Goal: Task Accomplishment & Management: Manage account settings

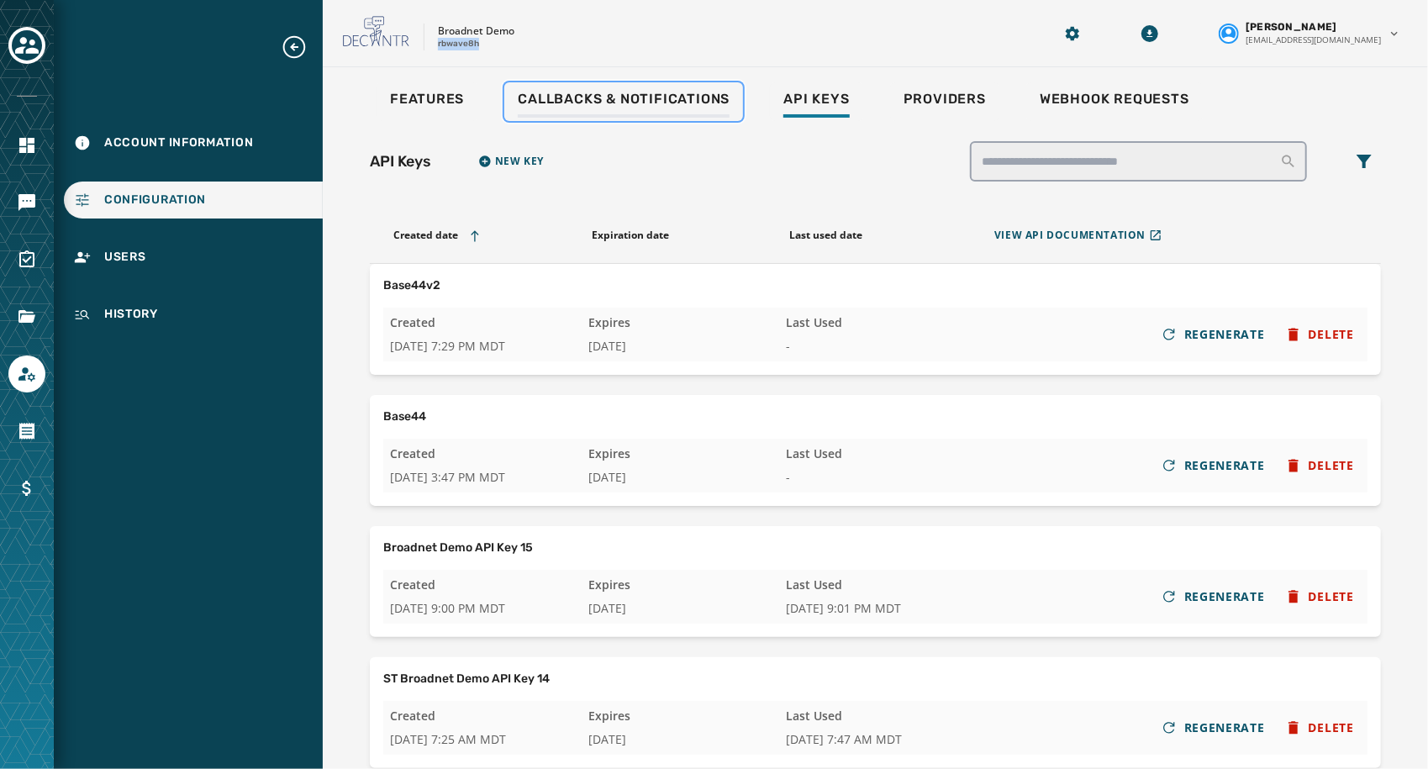
click at [654, 100] on span "Callbacks & Notifications" at bounding box center [624, 99] width 212 height 17
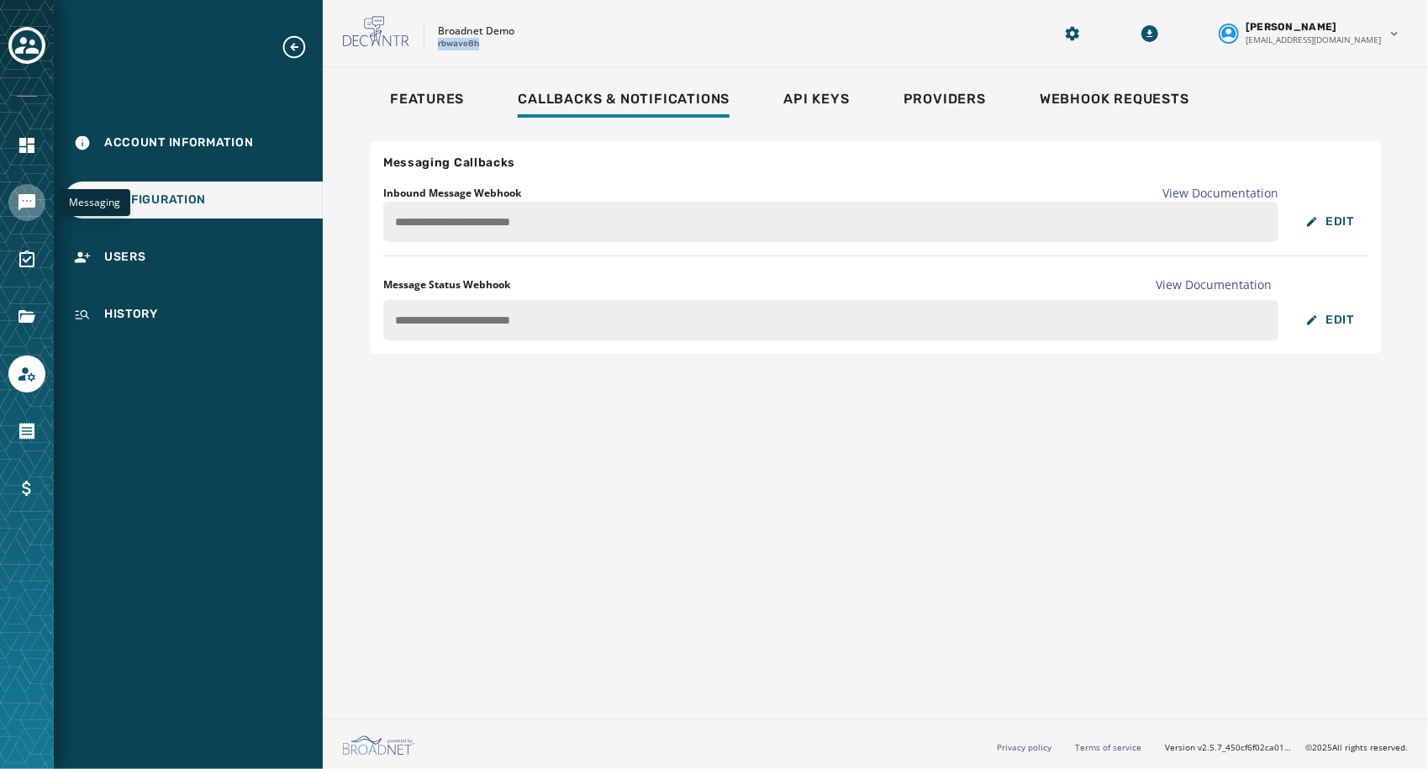
click at [27, 188] on link "Navigate to Messaging" at bounding box center [26, 202] width 37 height 37
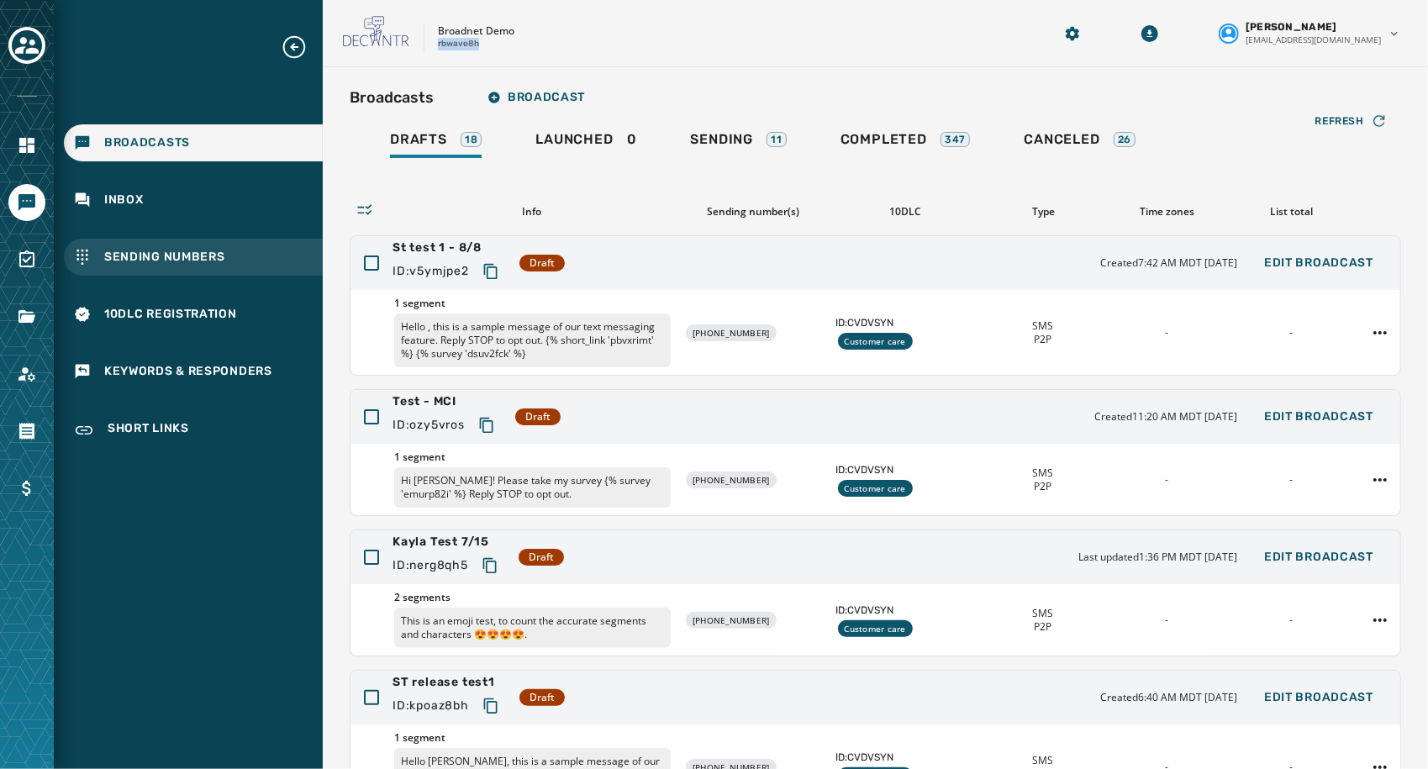
click at [203, 257] on span "Sending Numbers" at bounding box center [164, 257] width 121 height 17
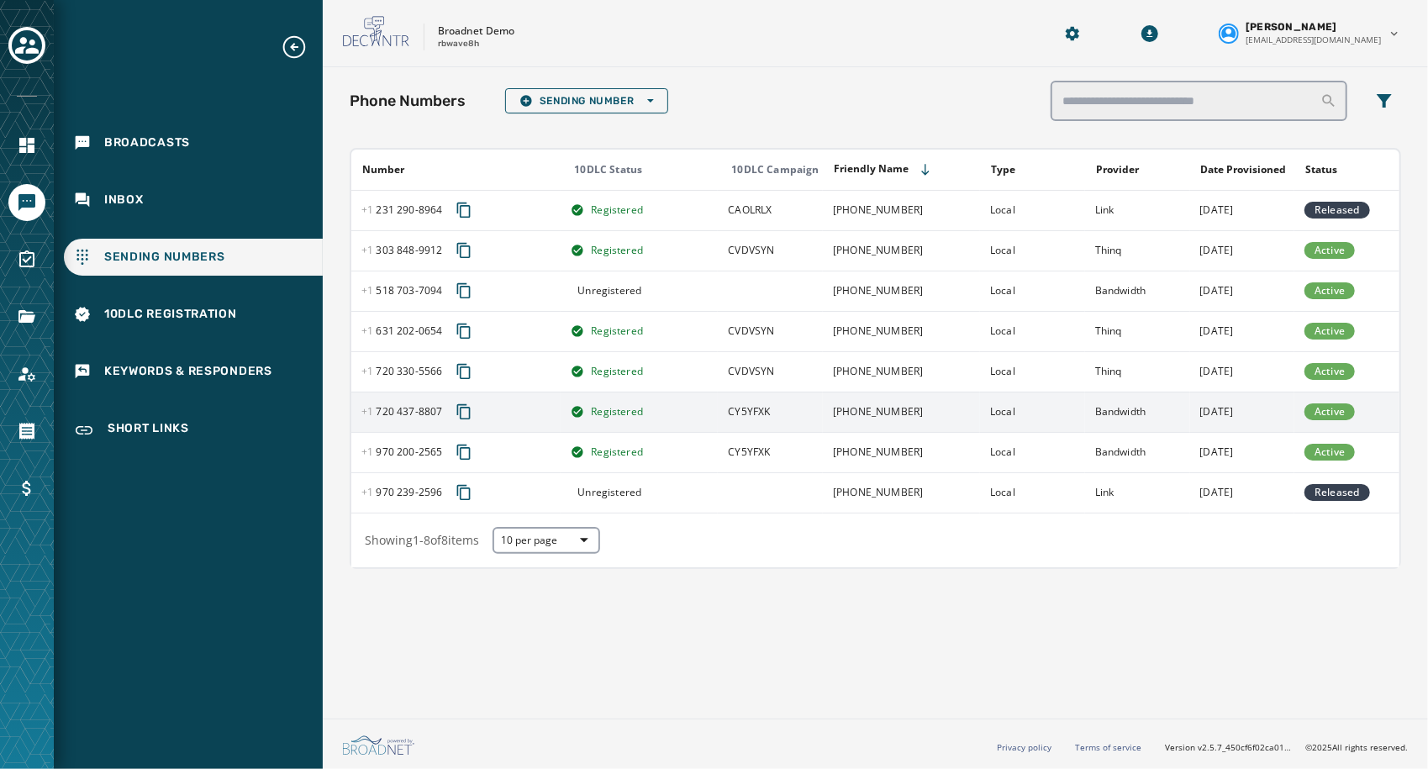
click at [499, 415] on div "[PHONE_NUMBER] - 8807" at bounding box center [460, 412] width 198 height 30
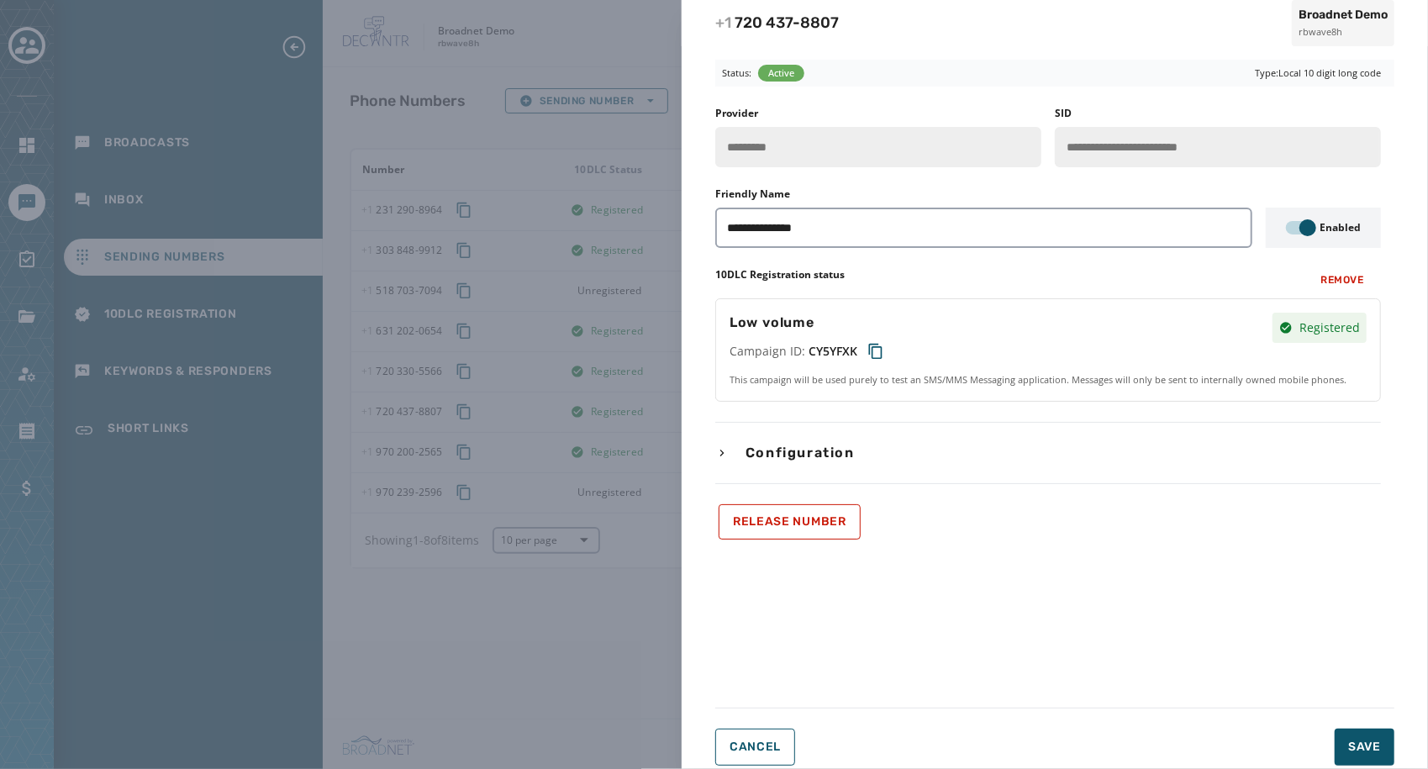
click at [720, 439] on div "**********" at bounding box center [1048, 323] width 666 height 433
click at [725, 449] on icon "button" at bounding box center [721, 452] width 13 height 13
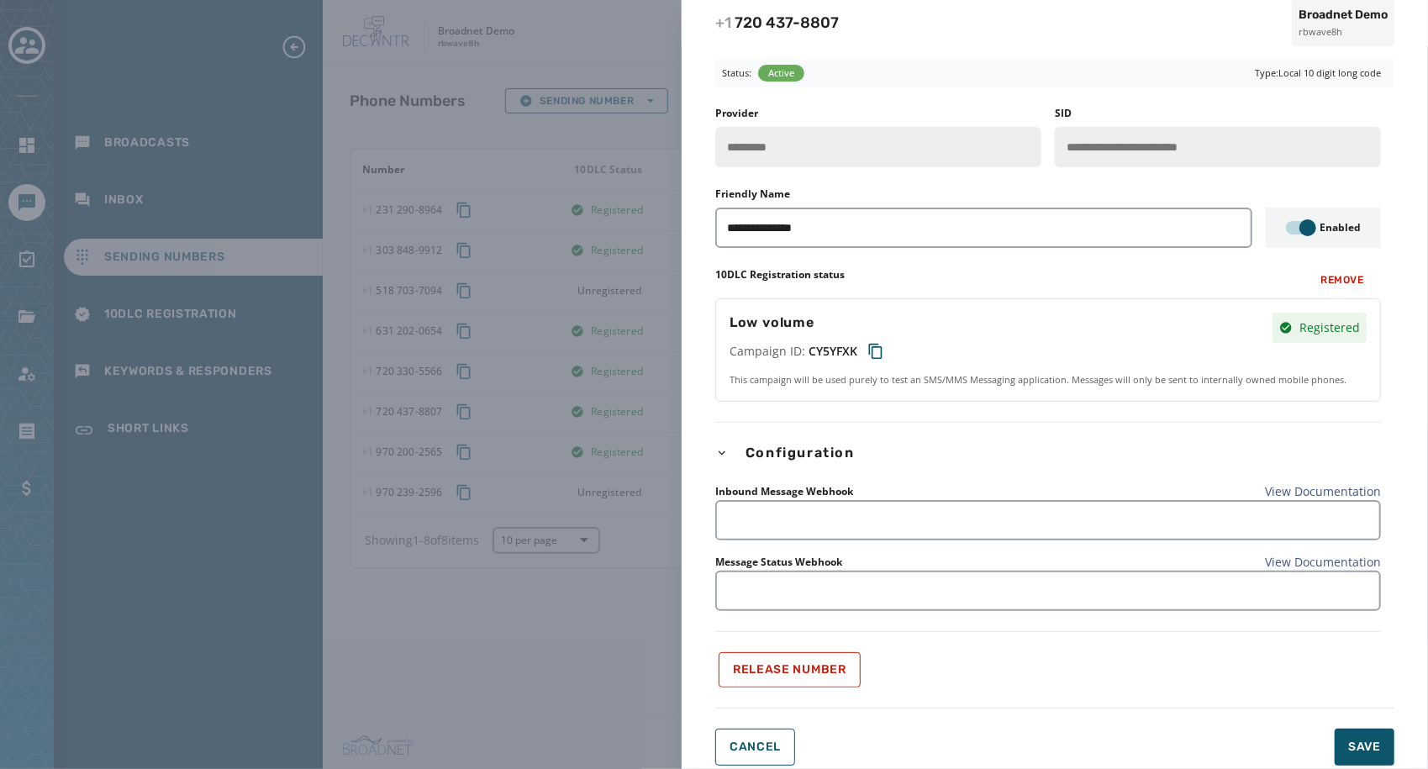
click at [1330, 489] on link "View Documentation" at bounding box center [1323, 491] width 116 height 17
click at [551, 268] on div "**********" at bounding box center [714, 384] width 1428 height 769
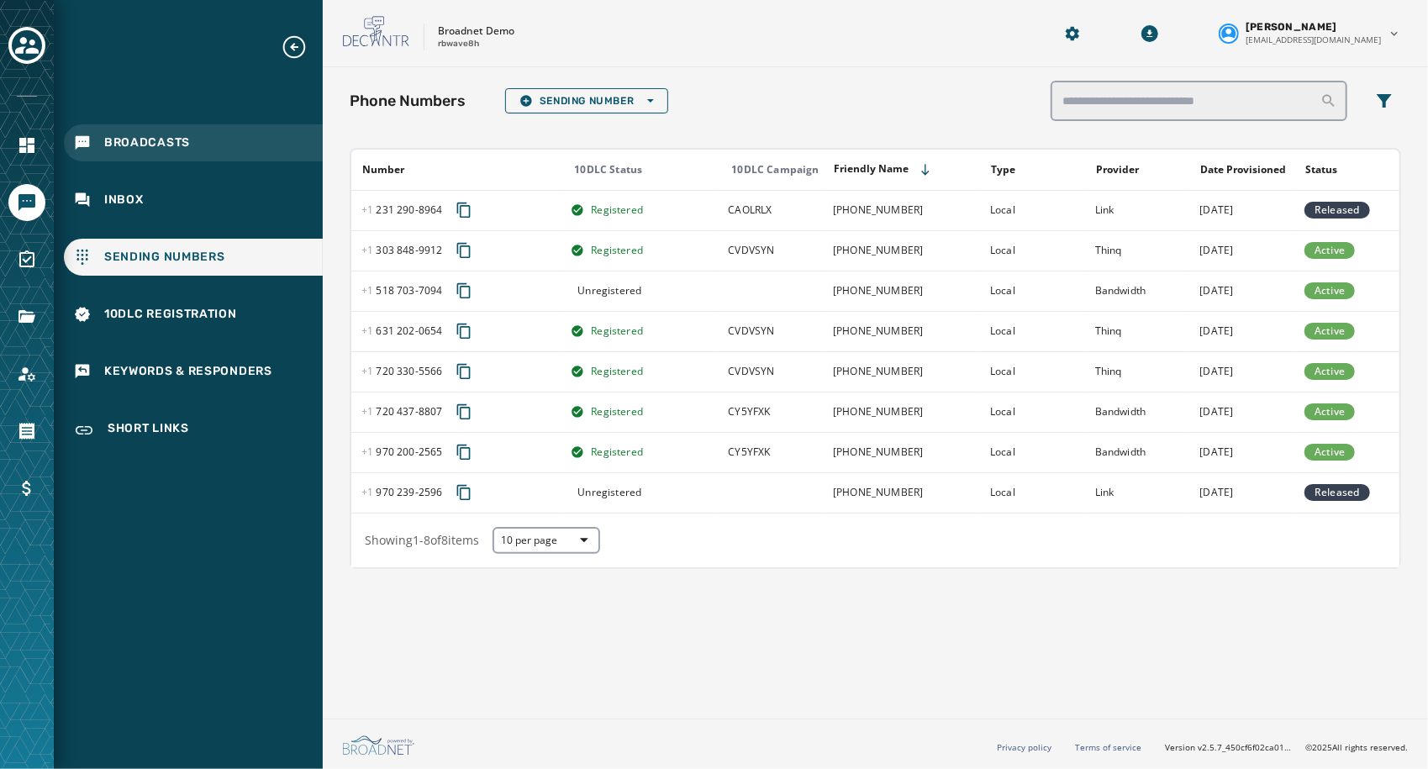
click at [160, 140] on span "Broadcasts" at bounding box center [147, 143] width 86 height 17
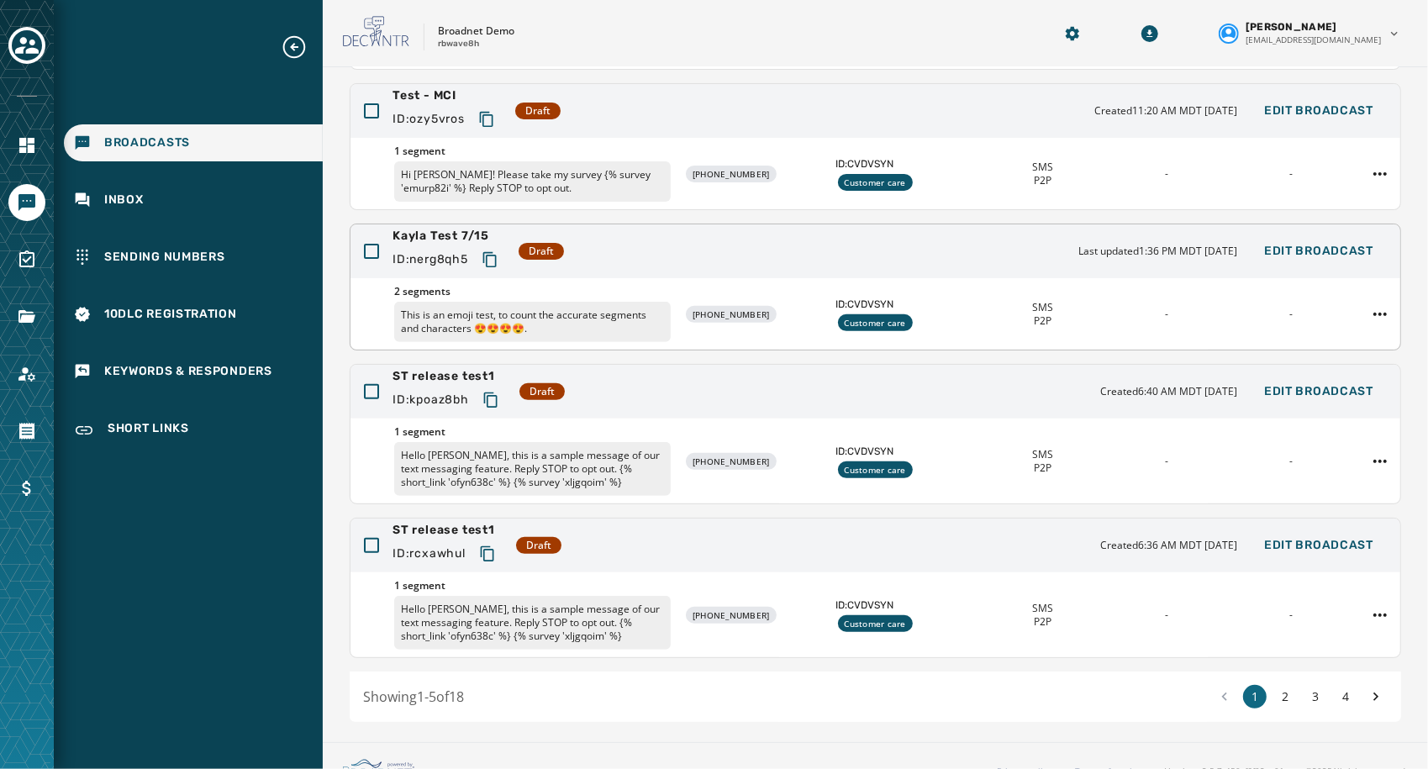
scroll to position [326, 0]
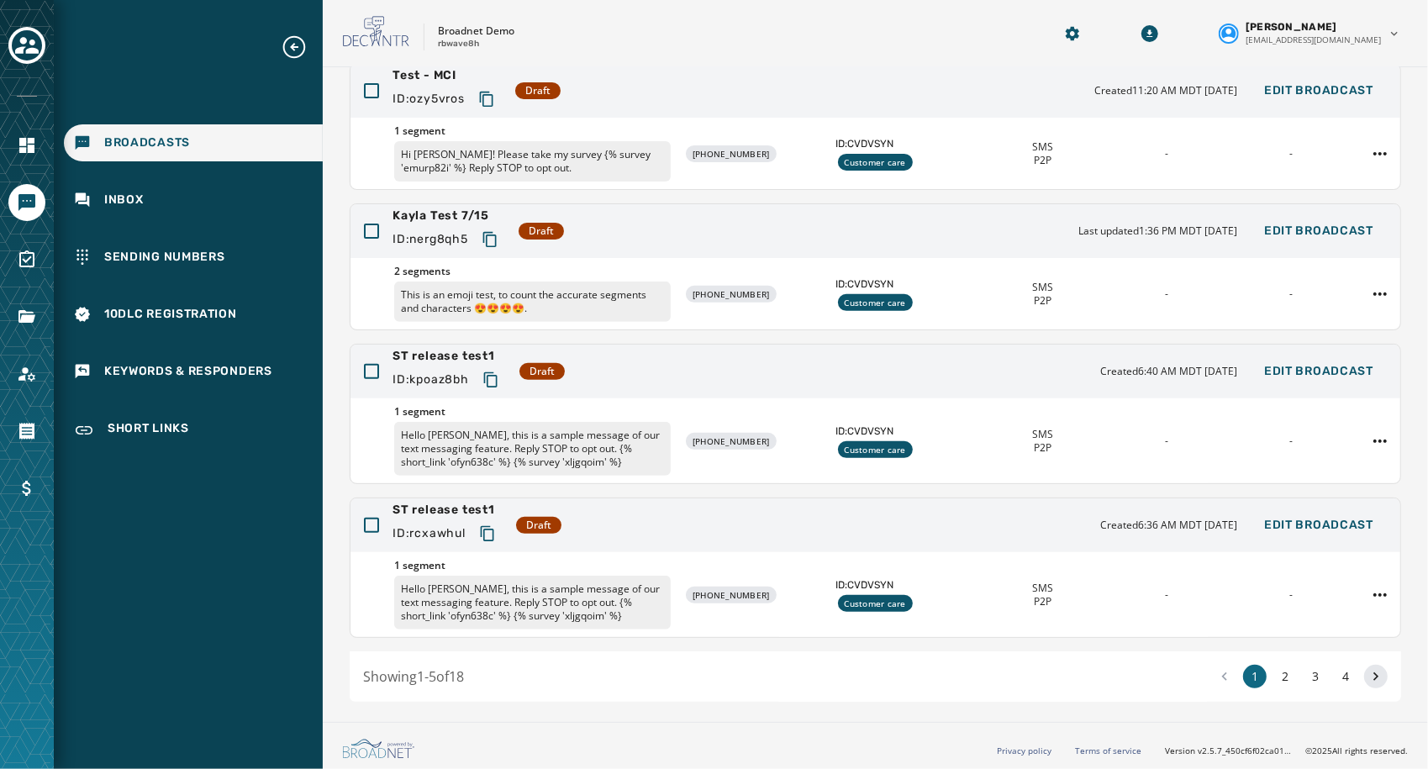
click at [1374, 670] on button at bounding box center [1376, 677] width 24 height 24
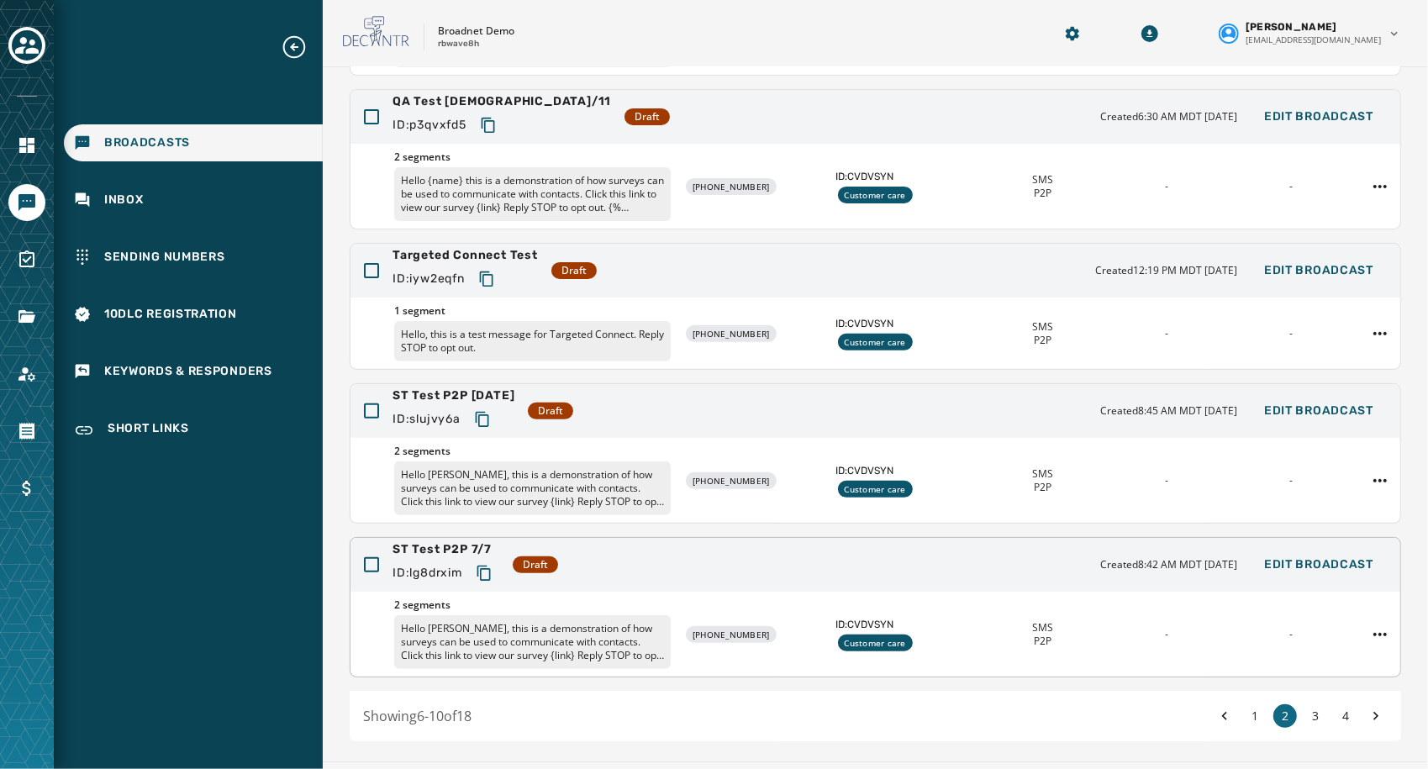
scroll to position [292, 0]
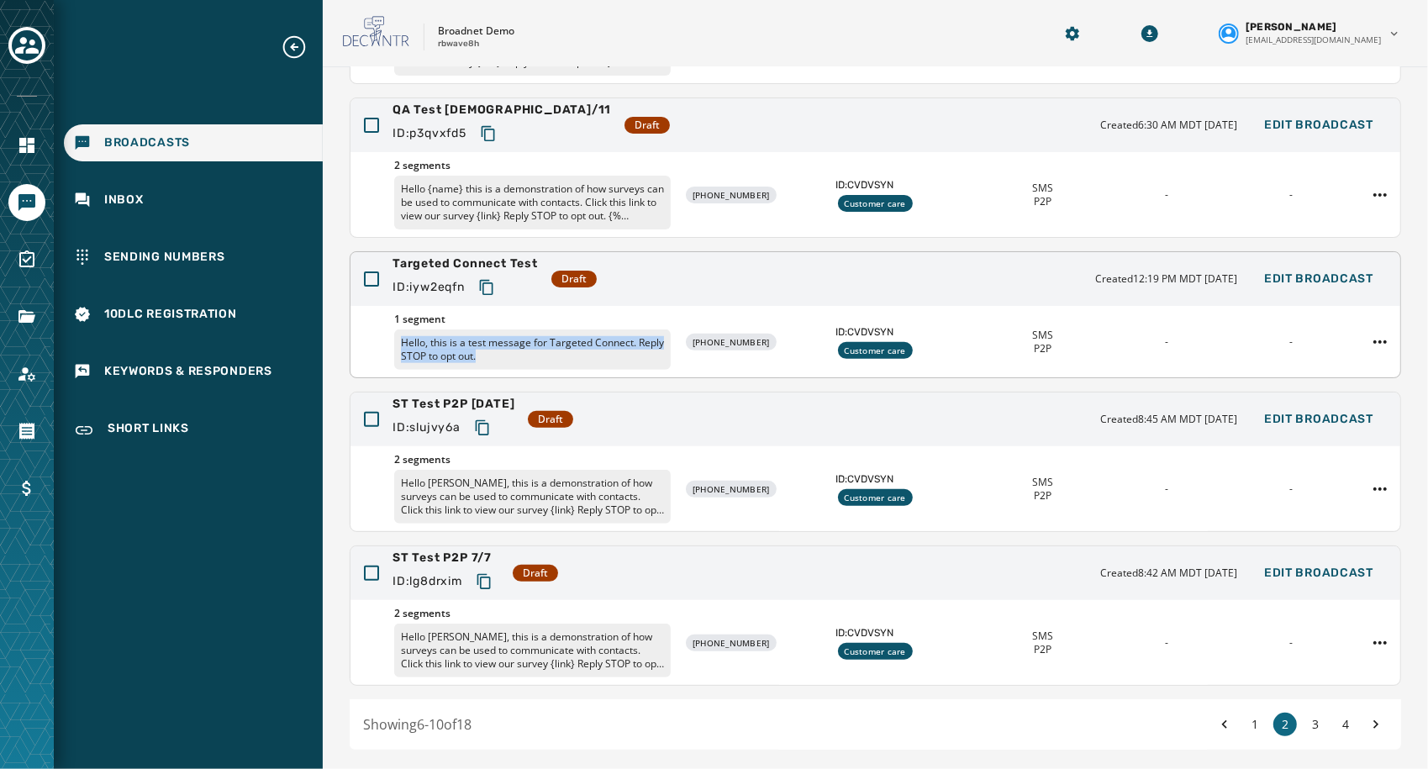
drag, startPoint x: 521, startPoint y: 356, endPoint x: 399, endPoint y: 337, distance: 123.3
click at [399, 337] on p "Hello, this is a test message for Targeted Connect. Reply STOP to opt out." at bounding box center [532, 350] width 277 height 40
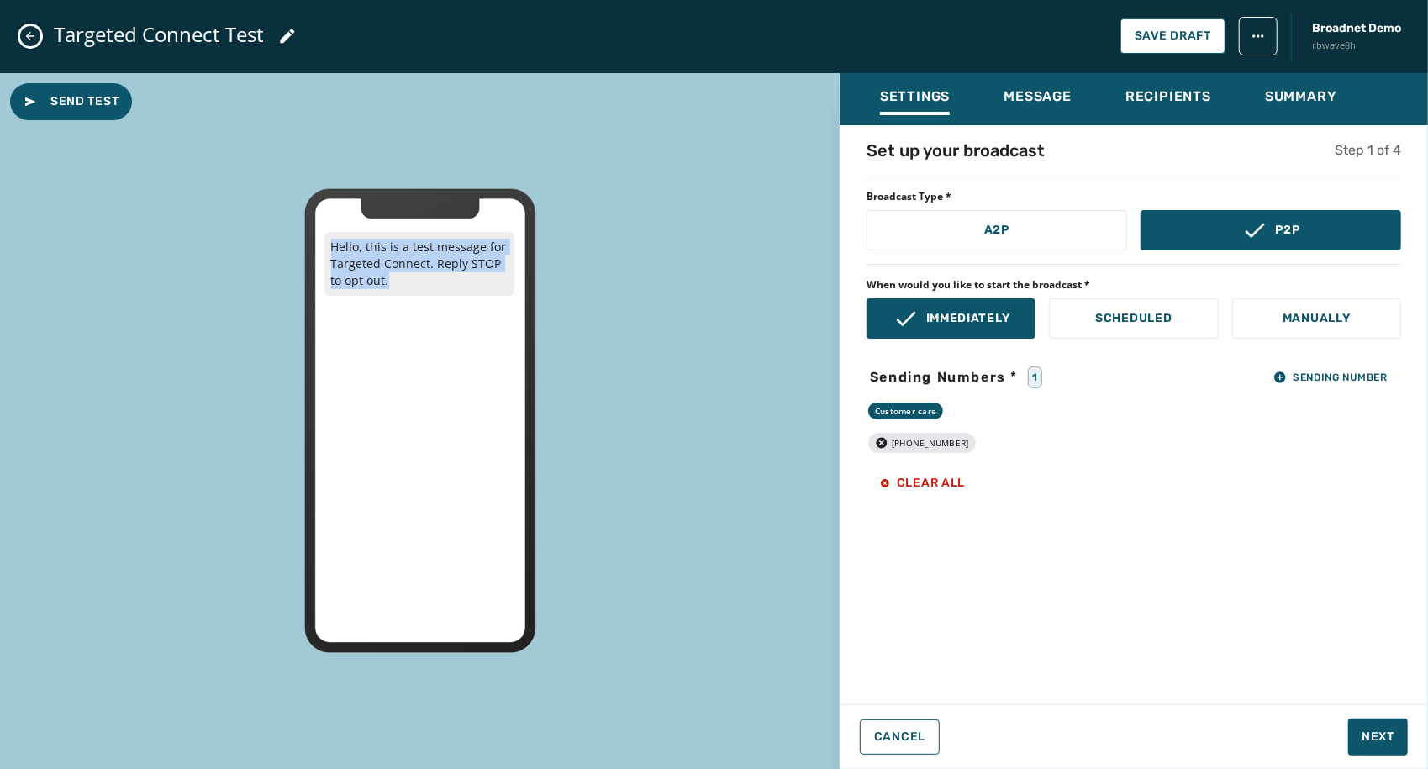
drag, startPoint x: 400, startPoint y: 287, endPoint x: 335, endPoint y: 251, distance: 74.9
click at [335, 251] on p "Hello, this is a test message for Targeted Connect. Reply STOP to opt out." at bounding box center [420, 264] width 190 height 64
copy p "Hello, this is a test message for Targeted Connect. Reply STOP to opt out."
click at [30, 37] on icon "Close admin drawer" at bounding box center [30, 36] width 9 height 9
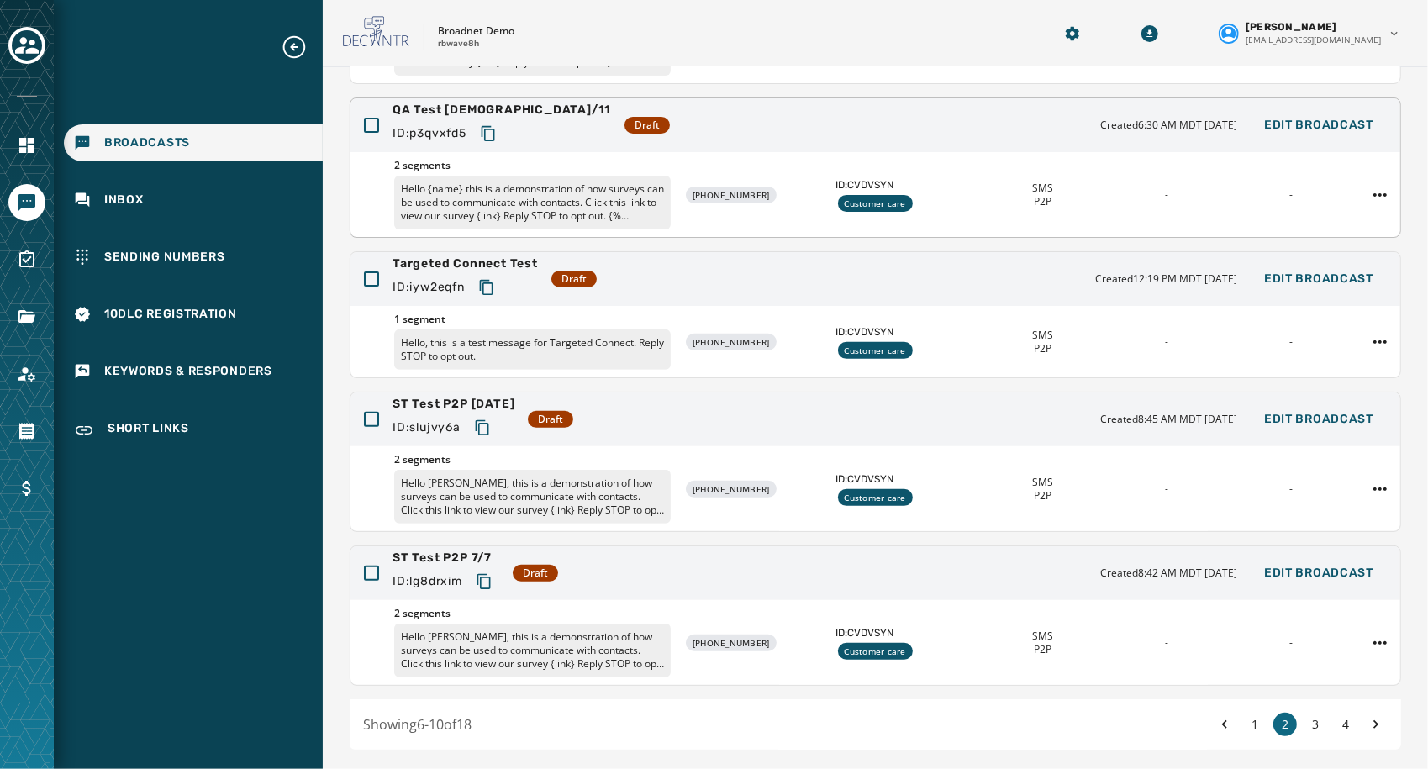
scroll to position [0, 0]
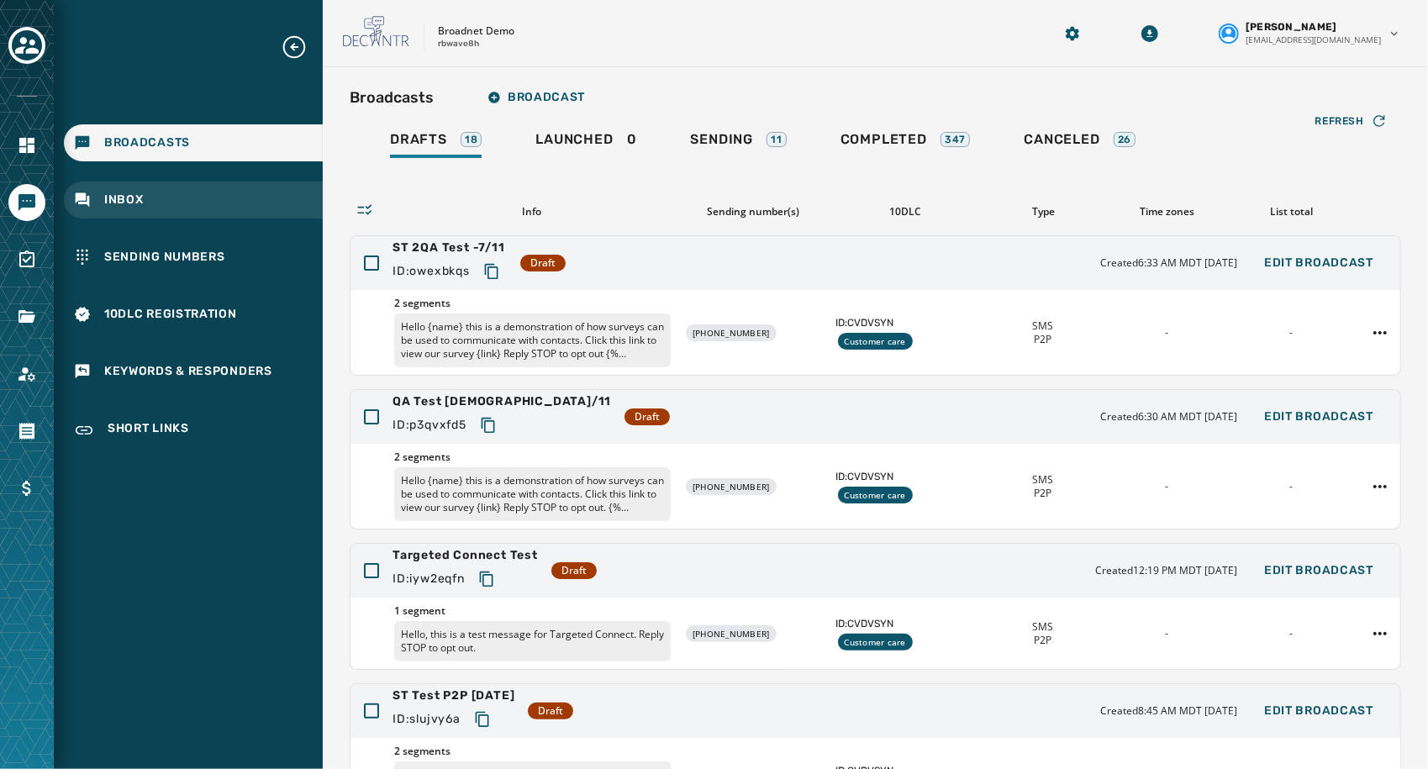
click at [193, 200] on div "Inbox" at bounding box center [193, 200] width 259 height 37
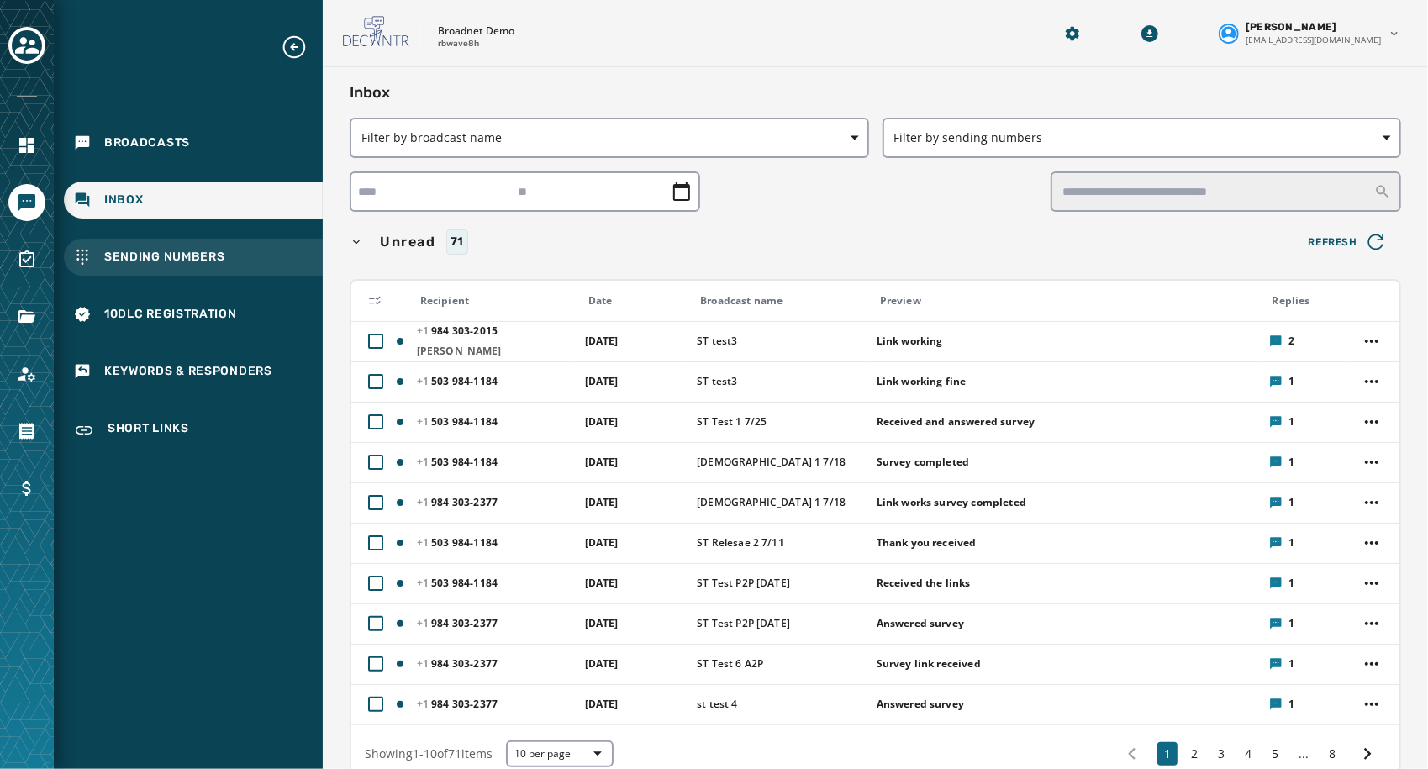
click at [185, 258] on span "Sending Numbers" at bounding box center [164, 257] width 121 height 17
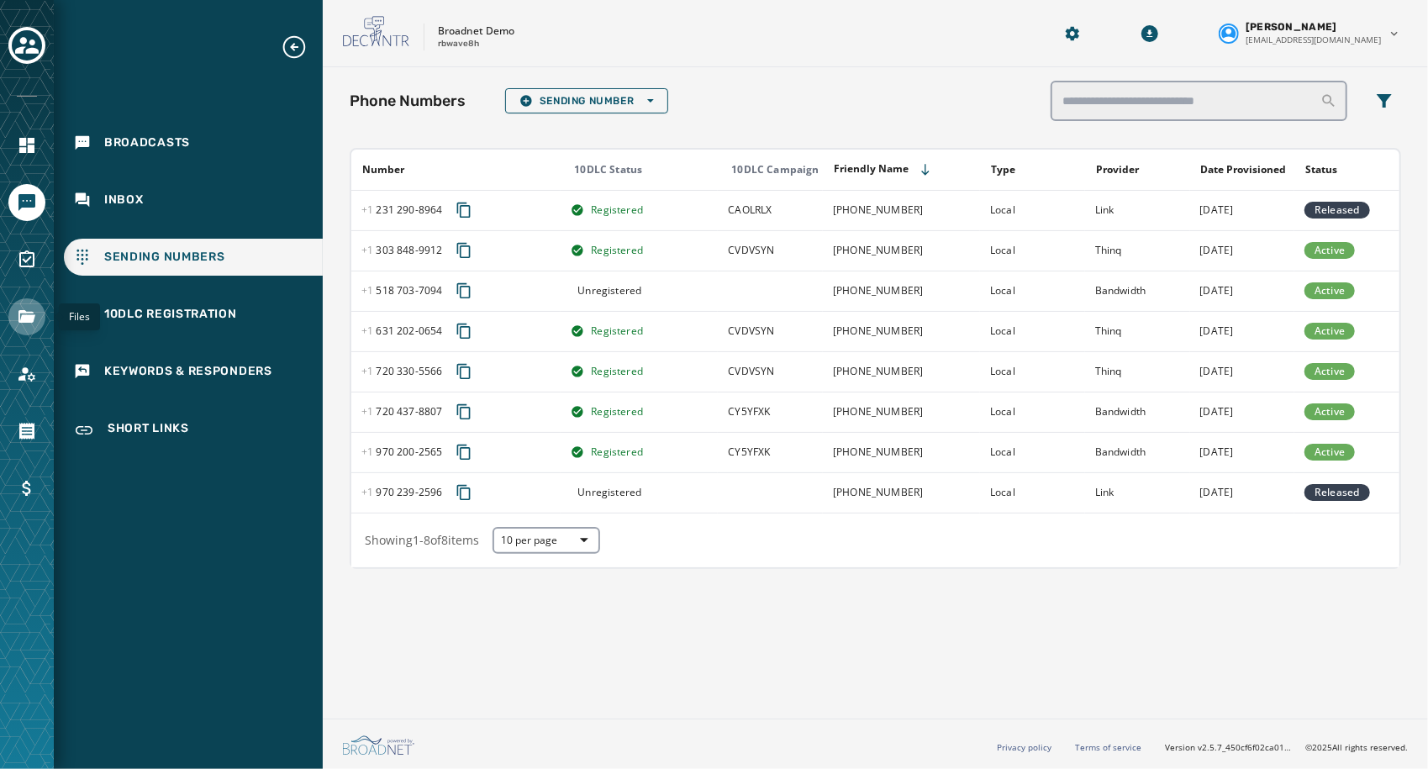
click at [28, 301] on link "Navigate to Files" at bounding box center [26, 316] width 37 height 37
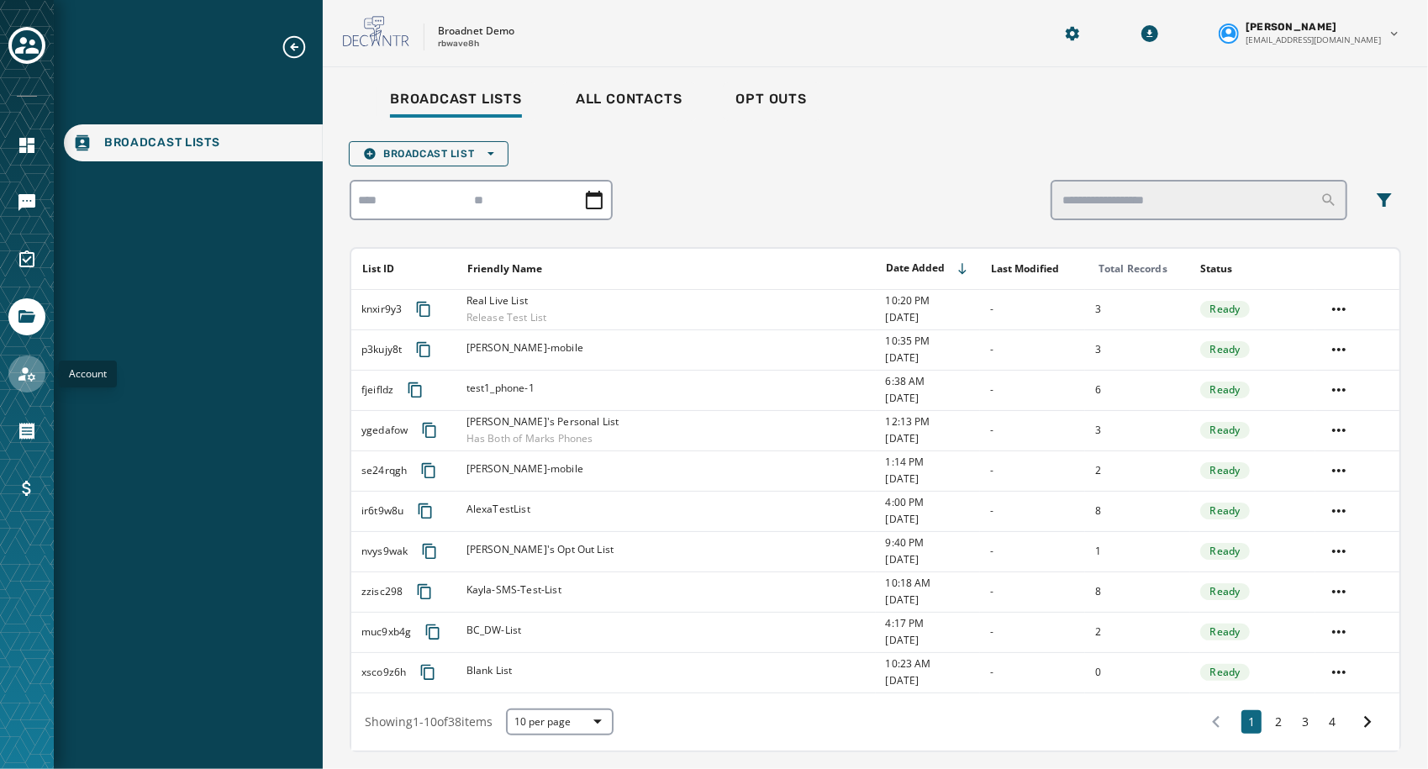
click at [30, 377] on icon "Navigate to Account" at bounding box center [27, 374] width 20 height 20
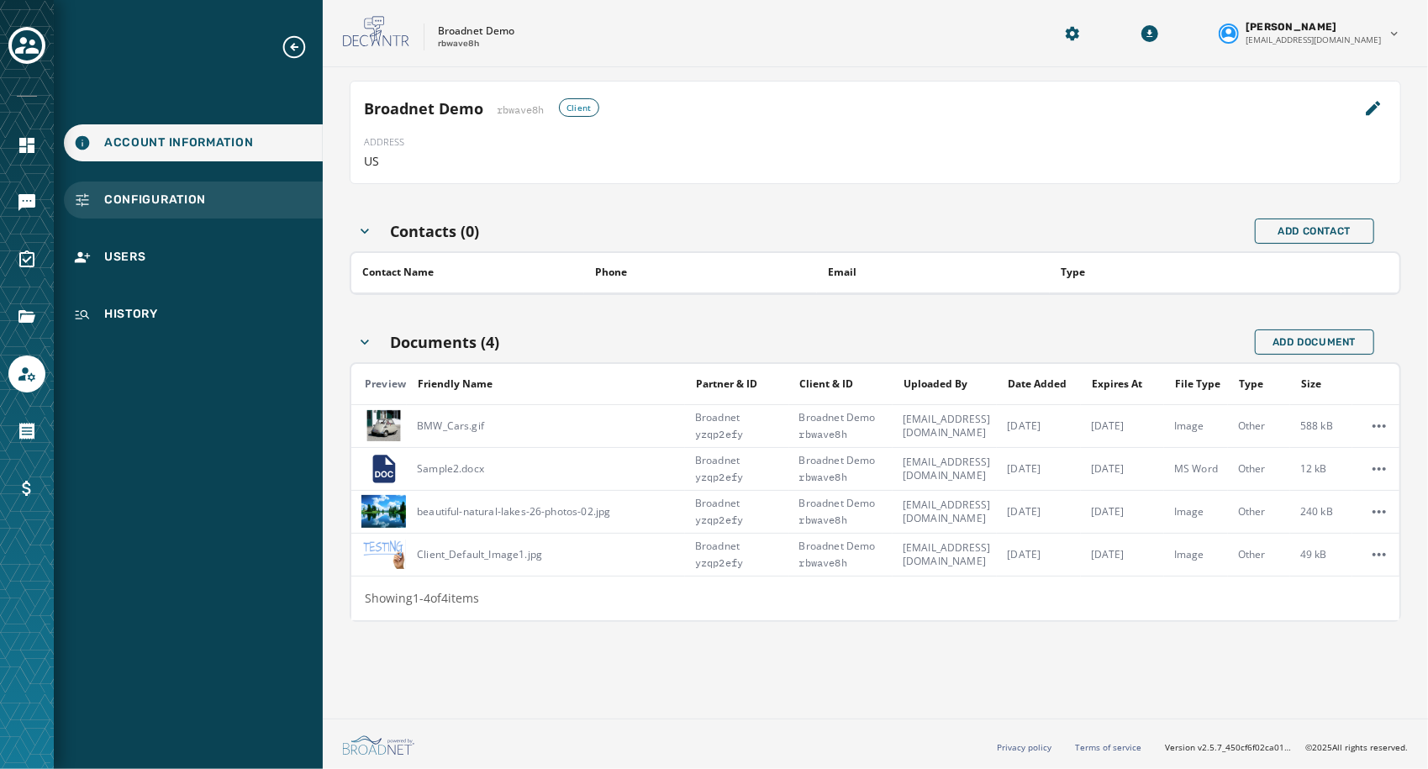
click at [182, 202] on span "Configuration" at bounding box center [155, 200] width 102 height 17
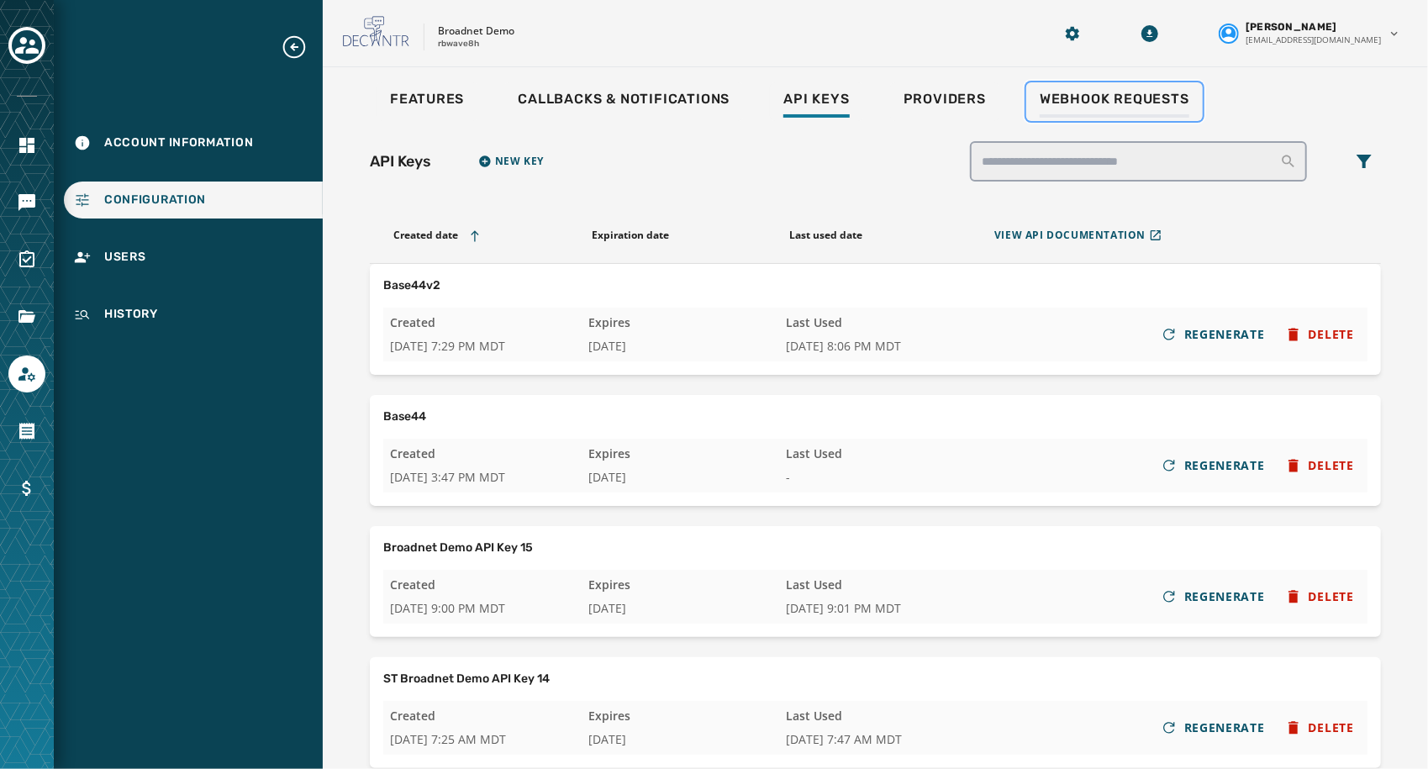
click at [1120, 96] on span "Webhook Requests" at bounding box center [1115, 99] width 150 height 17
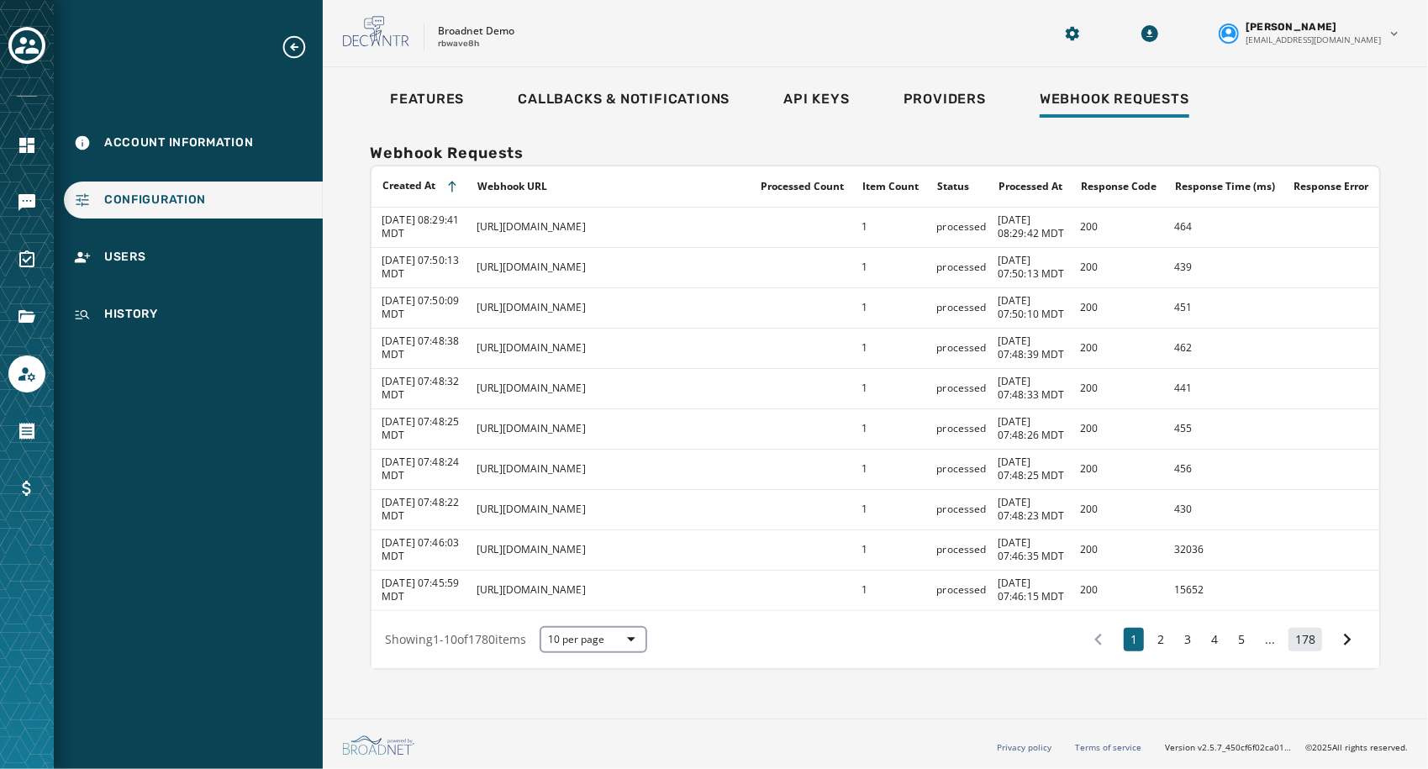
click at [1305, 641] on button "178" at bounding box center [1306, 640] width 34 height 24
click at [1085, 642] on button "1" at bounding box center [1080, 640] width 20 height 24
click at [684, 96] on span "Callbacks & Notifications" at bounding box center [624, 99] width 212 height 17
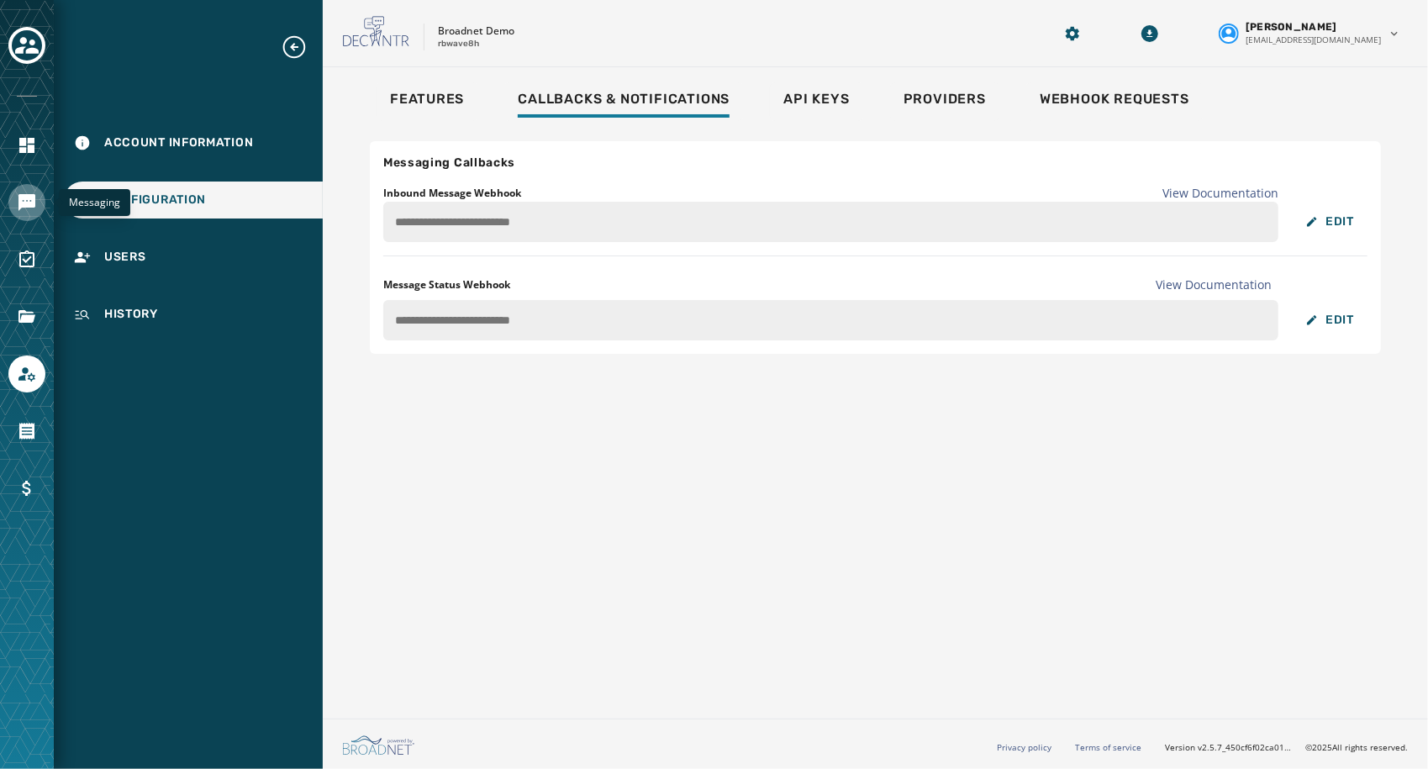
click at [23, 196] on icon "Navigate to Messaging" at bounding box center [26, 202] width 17 height 17
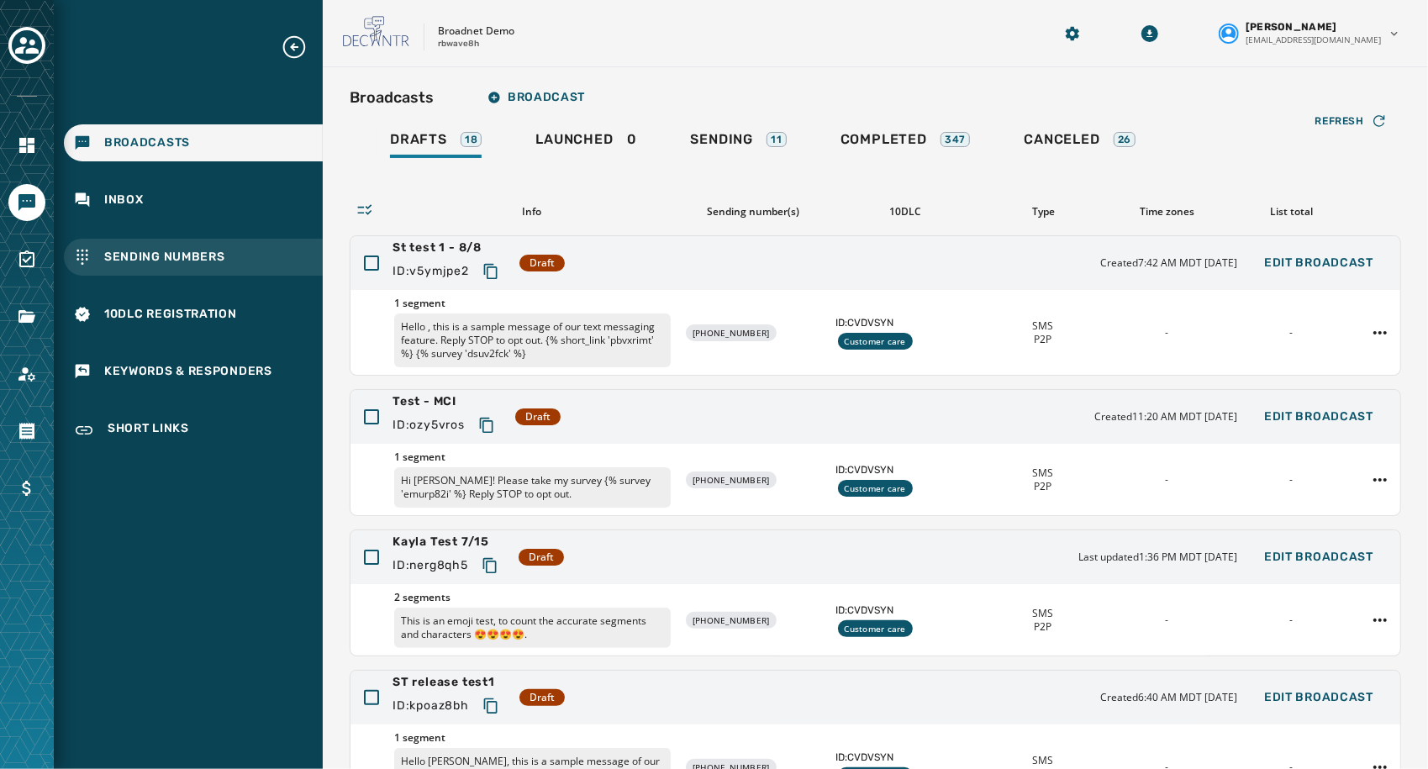
click at [182, 257] on span "Sending Numbers" at bounding box center [164, 257] width 121 height 17
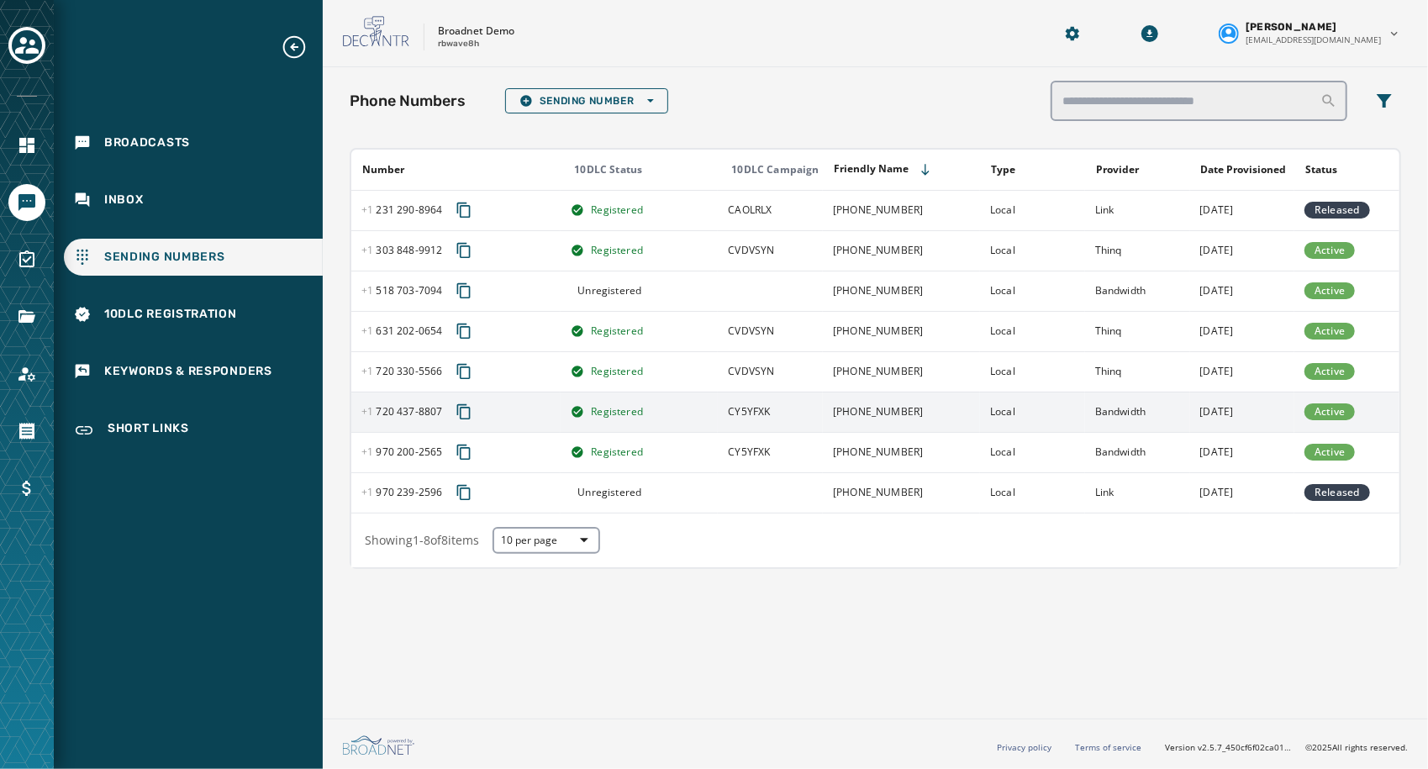
click at [925, 414] on td "[PHONE_NUMBER]" at bounding box center [901, 412] width 157 height 40
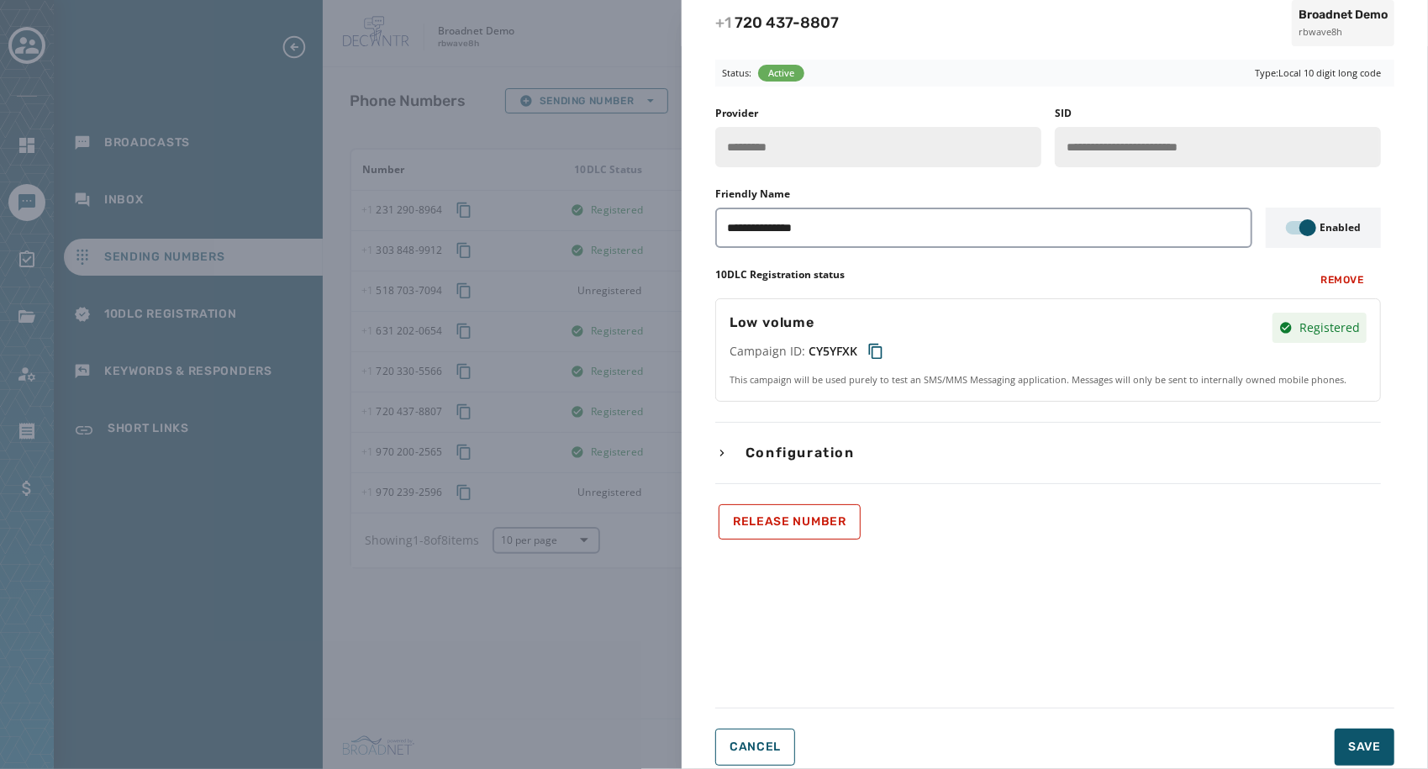
click at [720, 453] on icon "button" at bounding box center [721, 452] width 13 height 13
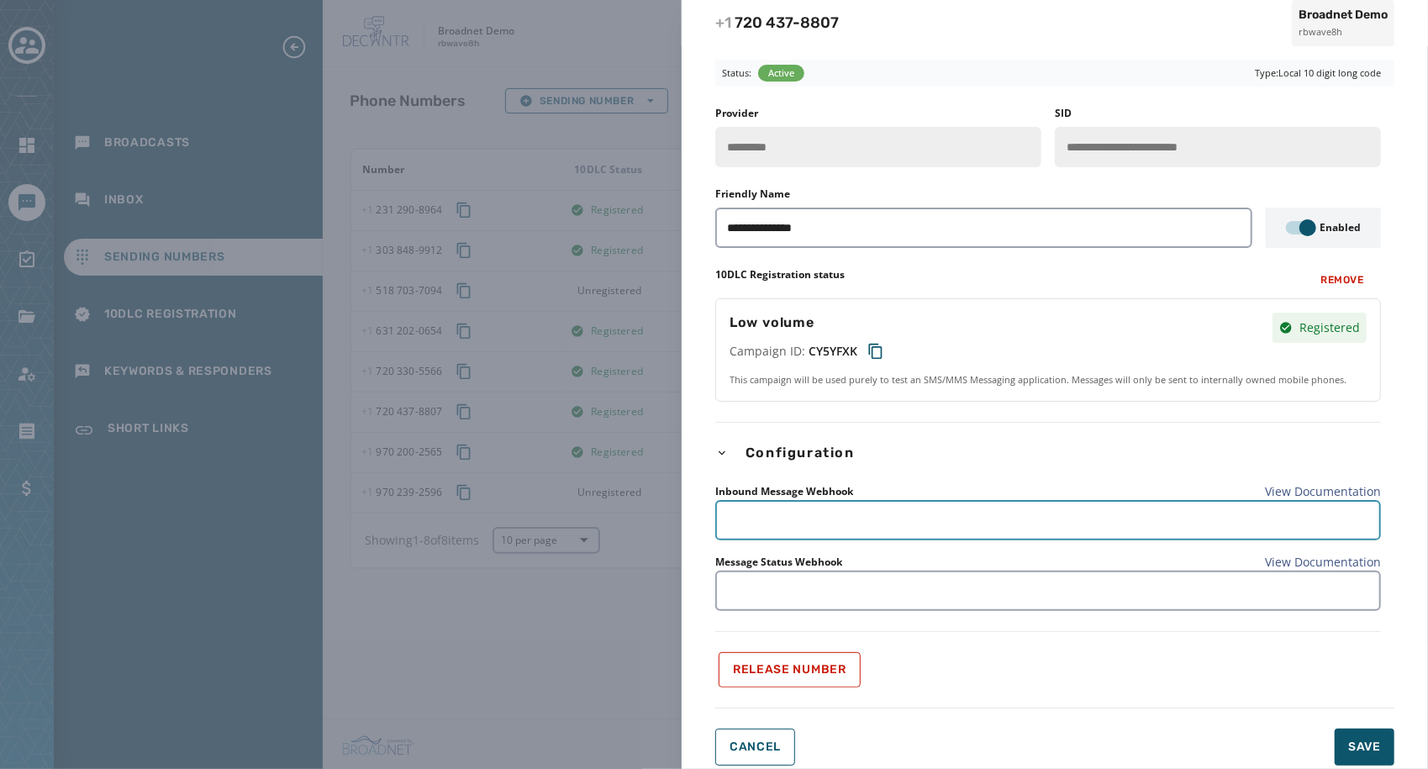
click at [819, 516] on input "text" at bounding box center [1048, 520] width 666 height 40
paste input "**********"
type input "**********"
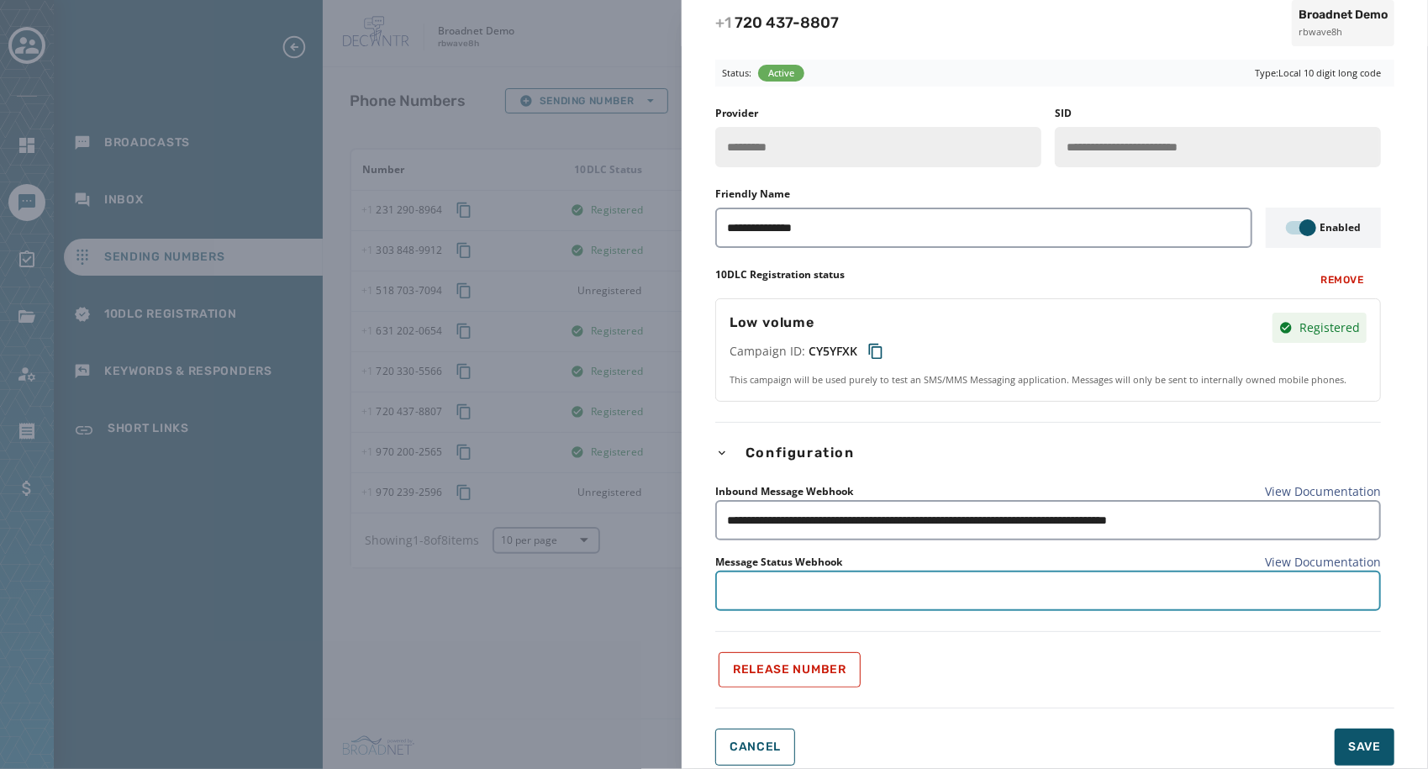
click at [809, 581] on input "text" at bounding box center [1048, 591] width 666 height 40
paste input "**********"
type input "**********"
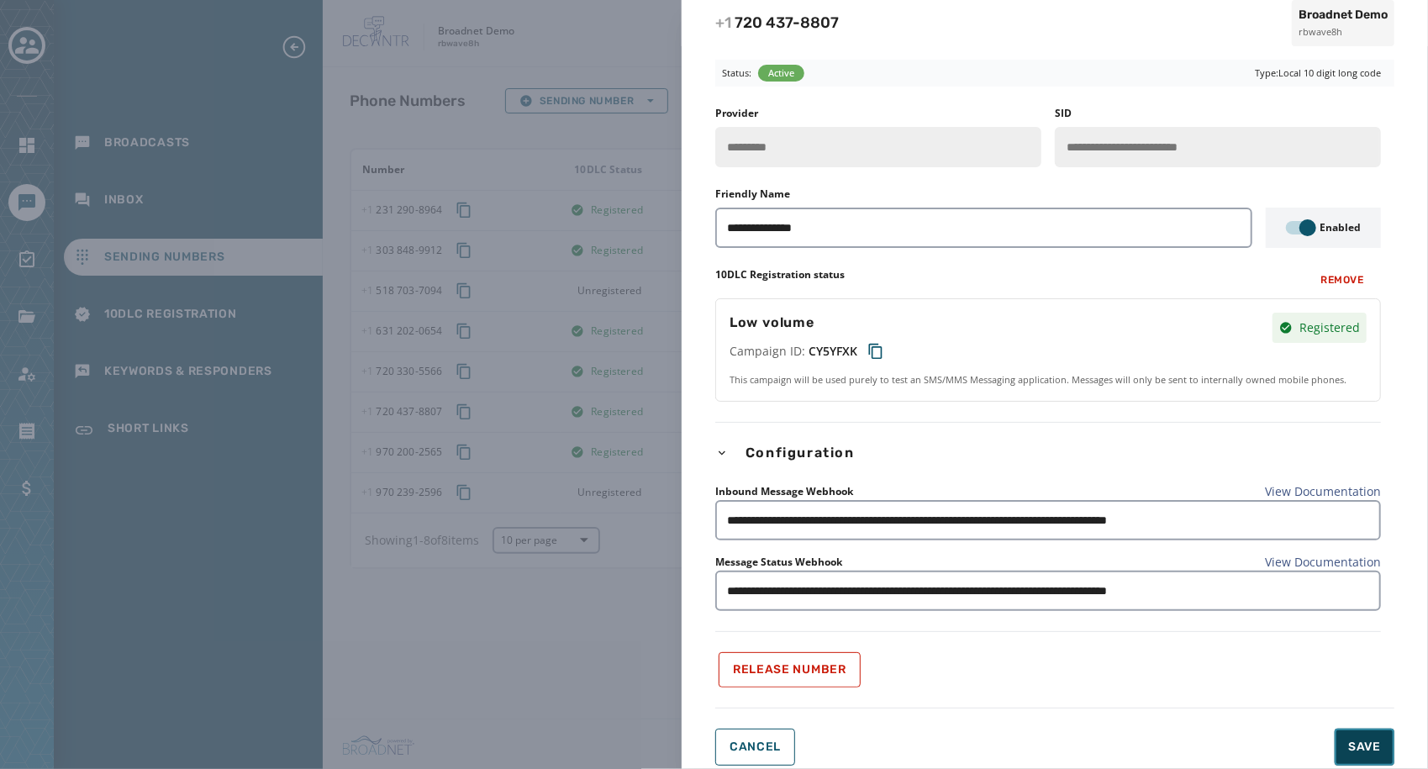
click at [1369, 741] on span "Save" at bounding box center [1364, 747] width 33 height 17
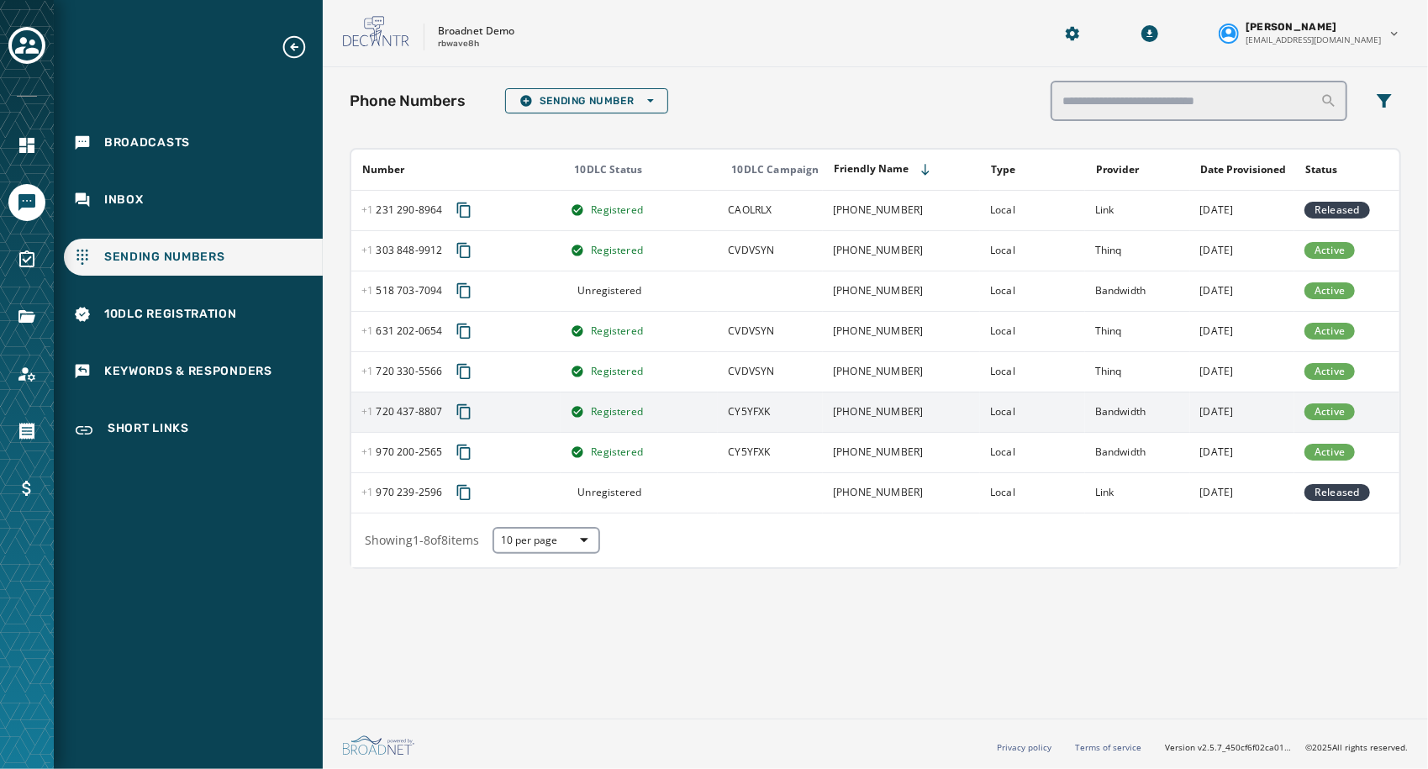
click at [504, 412] on div "[PHONE_NUMBER] - 8807" at bounding box center [460, 412] width 198 height 30
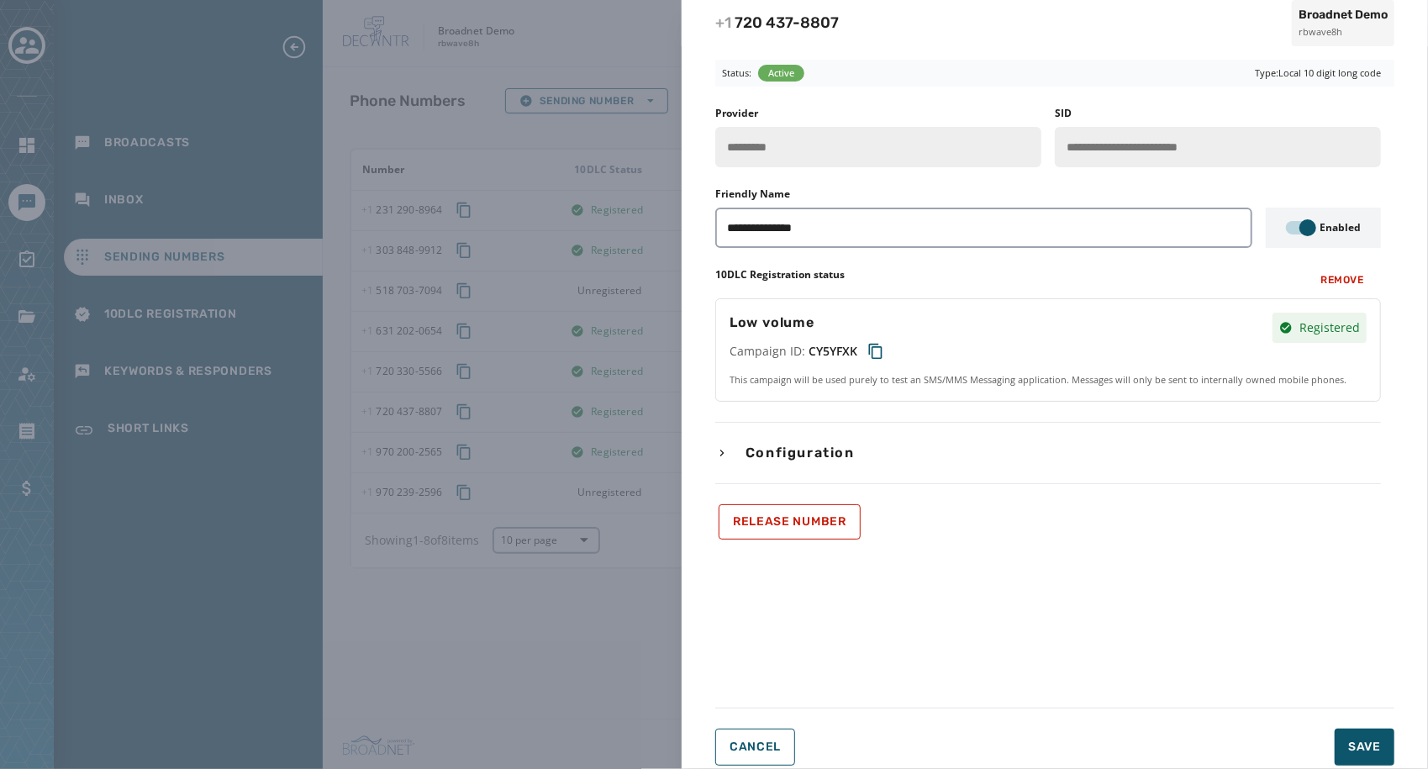
click at [752, 463] on div "**********" at bounding box center [1048, 323] width 666 height 433
click at [734, 456] on div "Configuration" at bounding box center [1048, 453] width 666 height 20
